Goal: Task Accomplishment & Management: Use online tool/utility

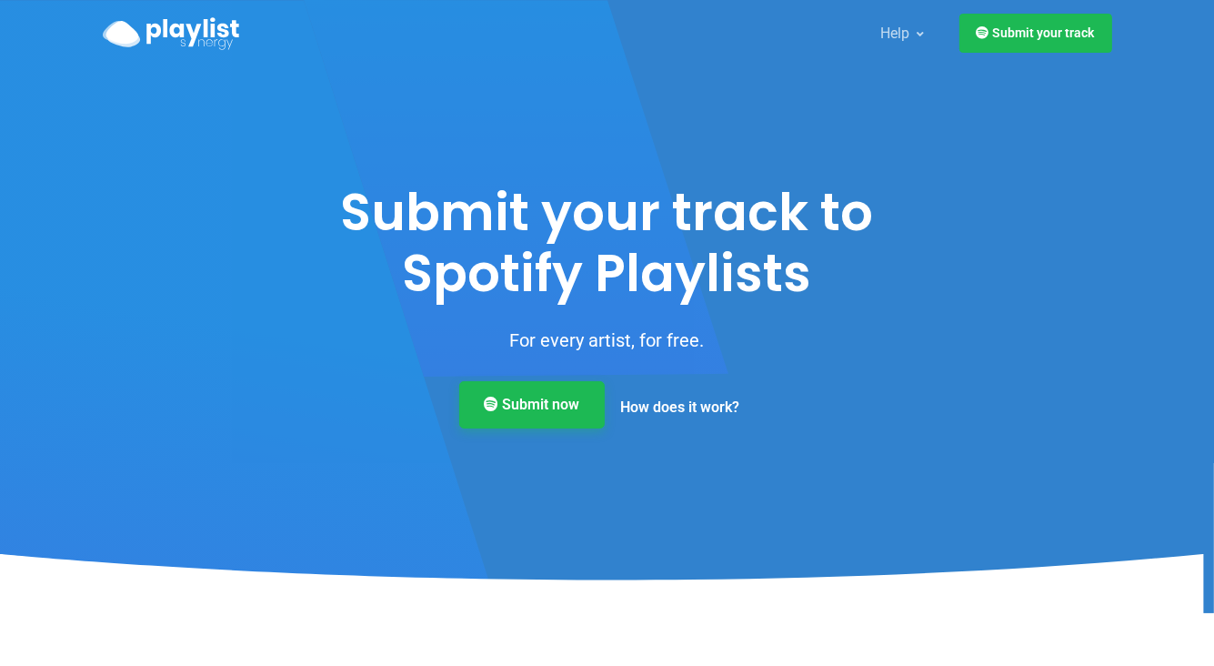
click at [552, 402] on link "Submit now" at bounding box center [532, 404] width 146 height 47
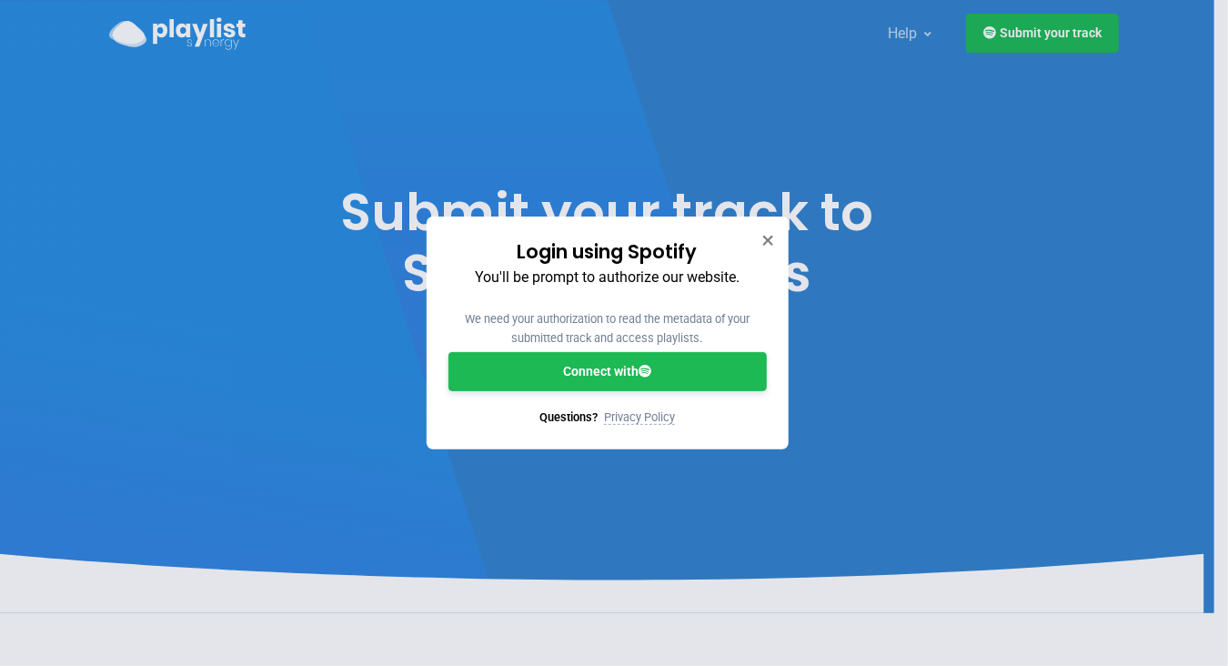
click at [572, 368] on link "Connect with" at bounding box center [607, 371] width 318 height 39
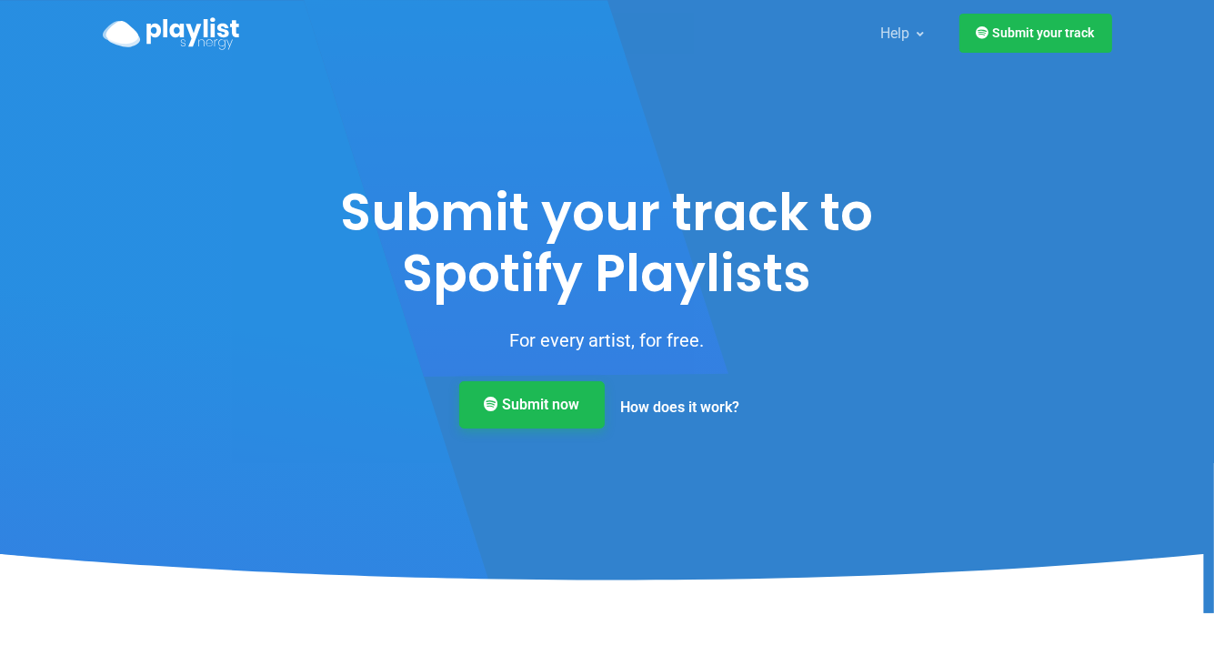
click at [555, 399] on link "Submit now" at bounding box center [532, 404] width 146 height 47
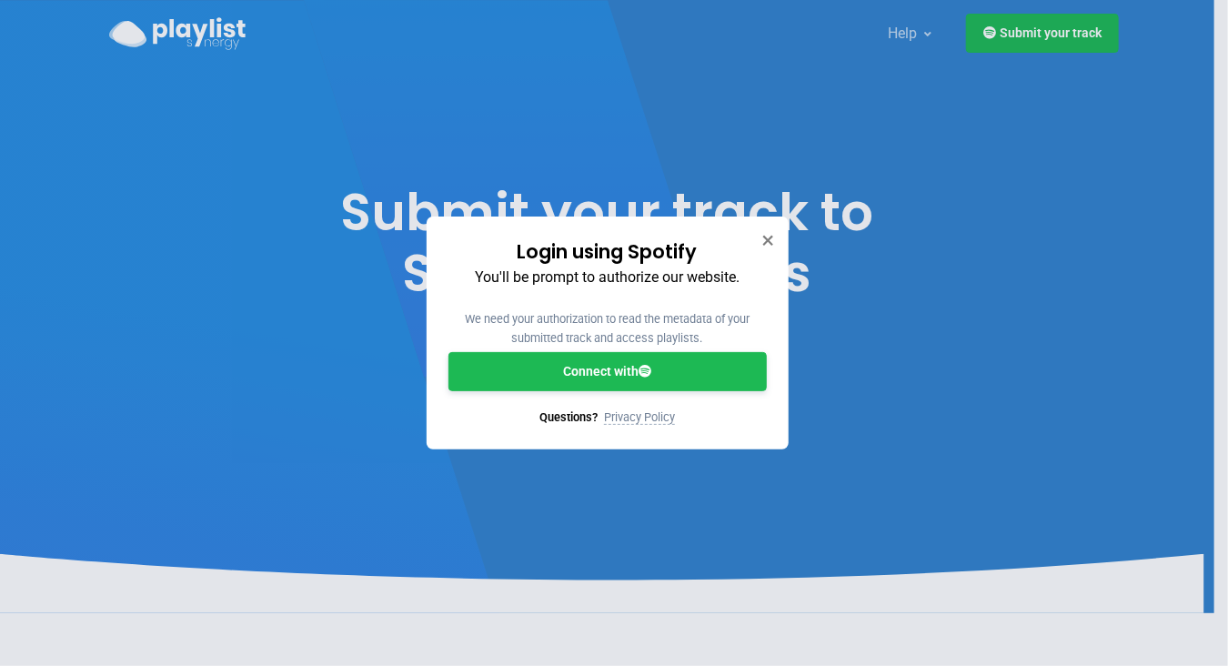
click at [622, 370] on link "Connect with" at bounding box center [607, 371] width 318 height 39
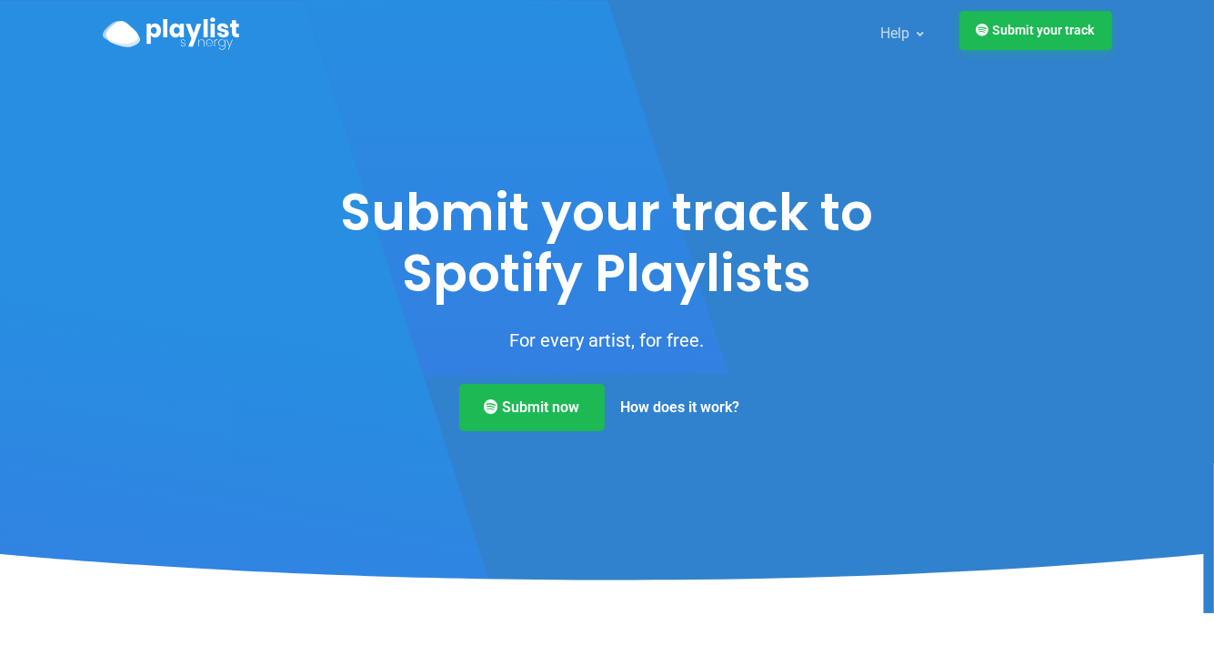
click at [1071, 38] on link "Submit your track" at bounding box center [1036, 30] width 153 height 39
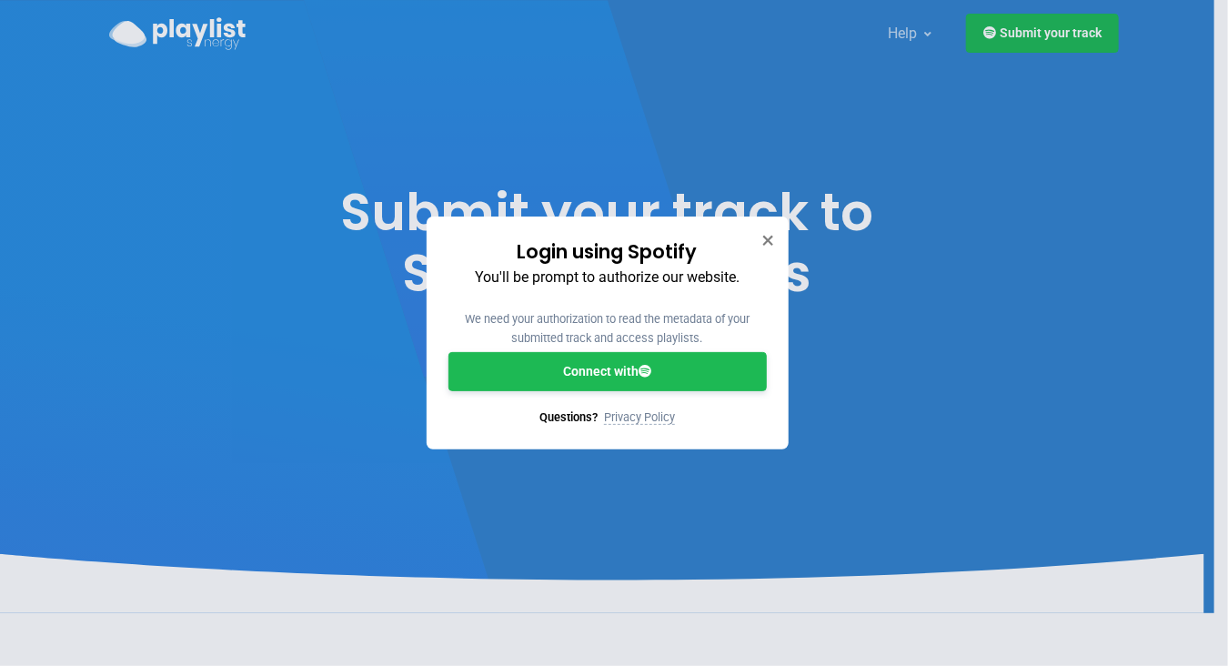
click at [673, 363] on link "Connect with" at bounding box center [607, 371] width 318 height 39
